Goal: Transaction & Acquisition: Purchase product/service

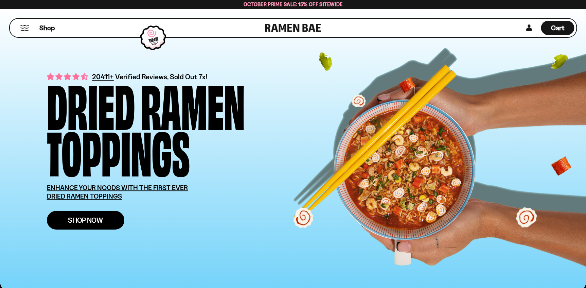
click at [107, 221] on link "Shop Now" at bounding box center [85, 220] width 77 height 19
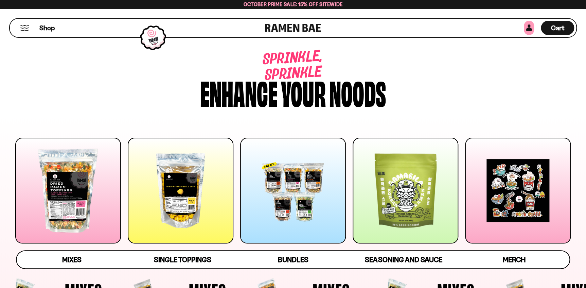
click at [529, 28] on link at bounding box center [529, 28] width 10 height 14
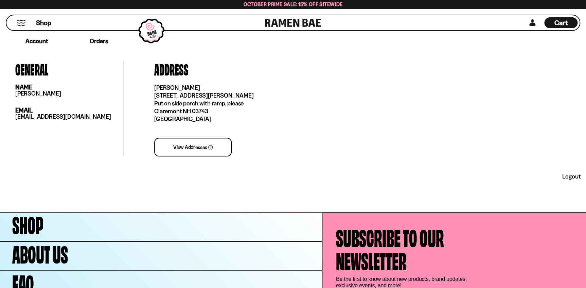
scroll to position [216, 0]
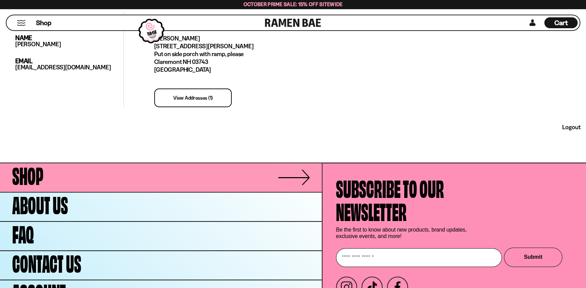
click at [21, 177] on span "Shop" at bounding box center [27, 173] width 31 height 23
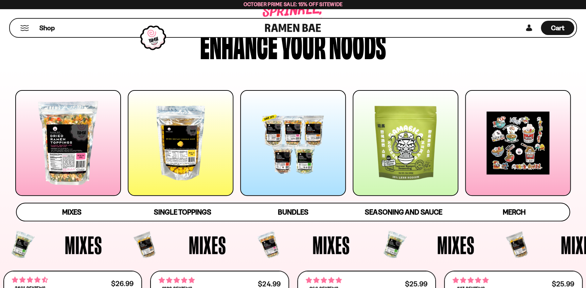
scroll to position [61, 0]
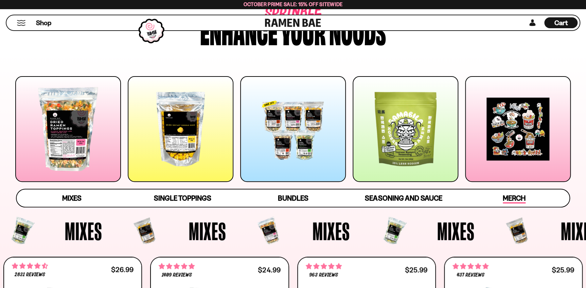
click at [521, 199] on span "Merch" at bounding box center [514, 199] width 23 height 10
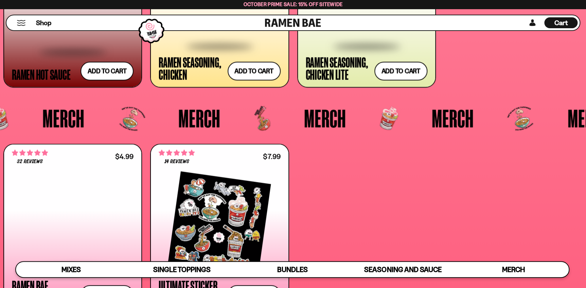
scroll to position [1923, 0]
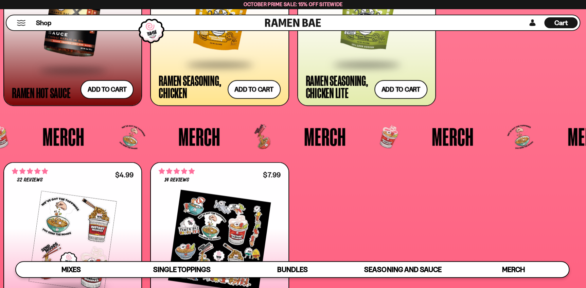
click at [566, 19] on span "Cart" at bounding box center [560, 23] width 13 height 8
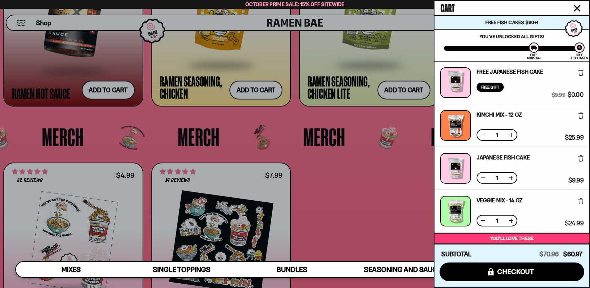
scroll to position [105, 0]
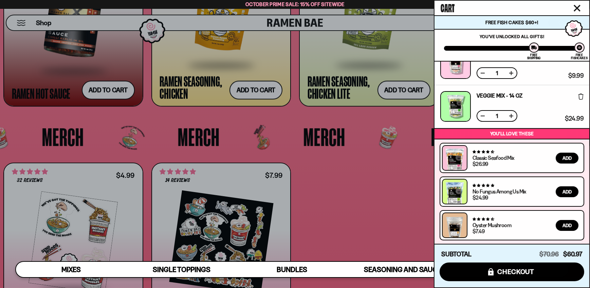
click at [577, 8] on icon "Close cart" at bounding box center [577, 8] width 6 height 6
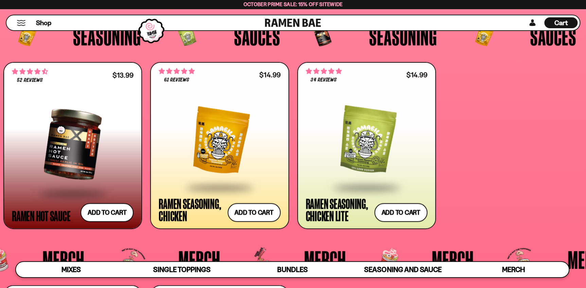
scroll to position [1800, 0]
click at [372, 145] on div at bounding box center [367, 140] width 122 height 91
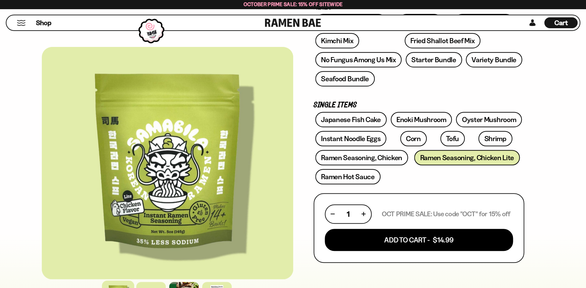
scroll to position [154, 0]
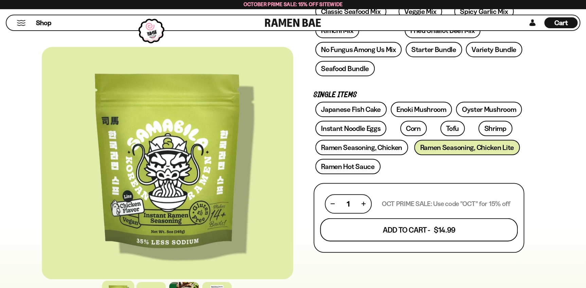
click at [439, 233] on button "Add To Cart - $14.99" at bounding box center [419, 229] width 198 height 23
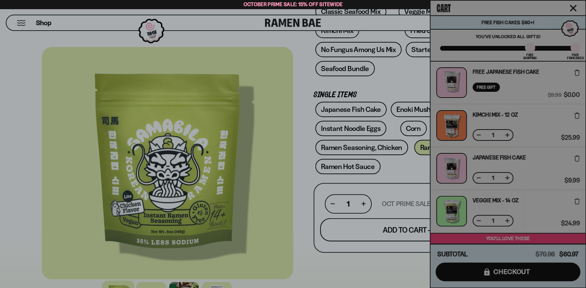
scroll to position [155, 0]
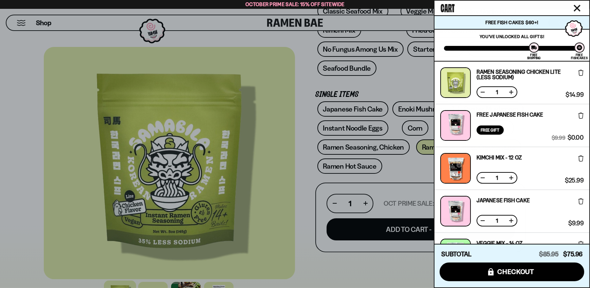
click at [576, 8] on icon "Close cart" at bounding box center [577, 8] width 7 height 7
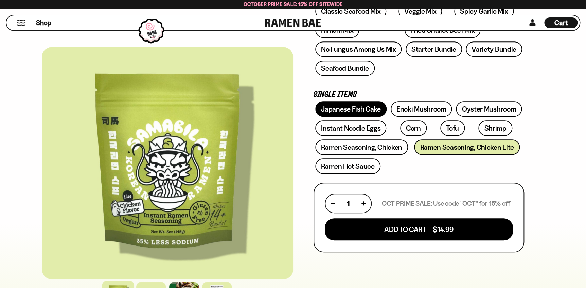
click at [340, 107] on link "Japanese Fish Cake" at bounding box center [350, 108] width 71 height 15
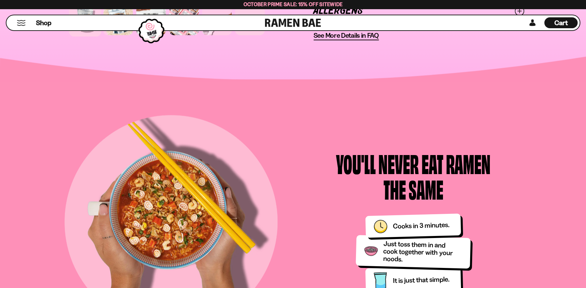
scroll to position [618, 0]
